Goal: Obtain resource: Download file/media

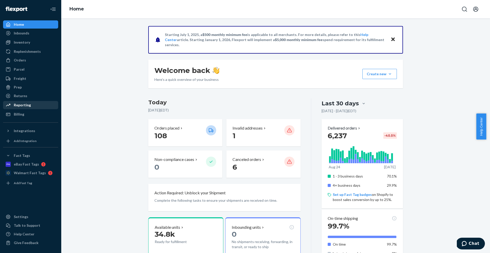
click at [29, 106] on div "Reporting" at bounding box center [22, 104] width 17 height 5
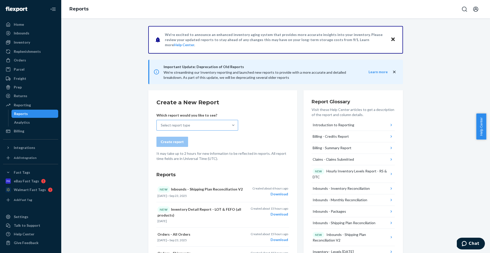
click at [207, 125] on div "Select report type" at bounding box center [193, 125] width 72 height 10
click at [161, 125] on input "Select report type" at bounding box center [161, 125] width 1 height 5
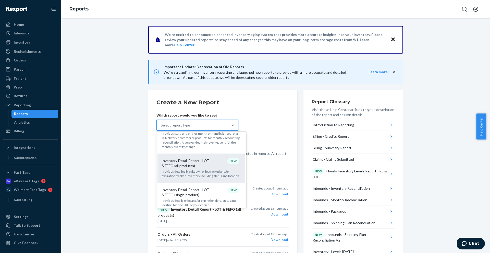
scroll to position [303, 0]
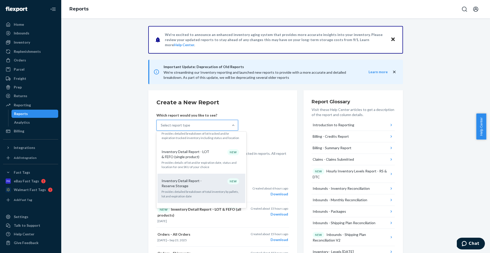
click at [195, 178] on p "Inventory Detail Report - Reserve Storage" at bounding box center [185, 183] width 49 height 10
click at [161, 128] on input "option Inventory Detail Report - Reserve Storage focused, 15 of 34. 34 results …" at bounding box center [161, 125] width 1 height 5
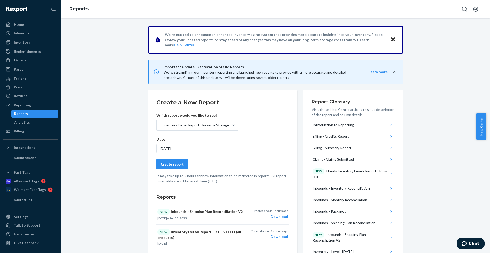
click at [180, 166] on div "Create report" at bounding box center [172, 164] width 23 height 5
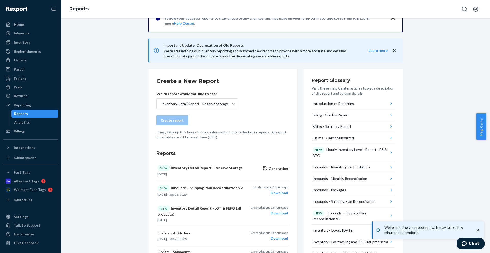
scroll to position [29, 0]
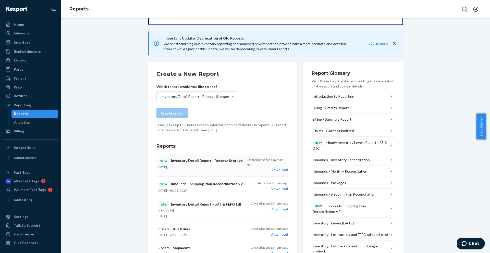
click at [273, 167] on div "Download" at bounding box center [267, 169] width 42 height 5
